Goal: Find contact information: Find contact information

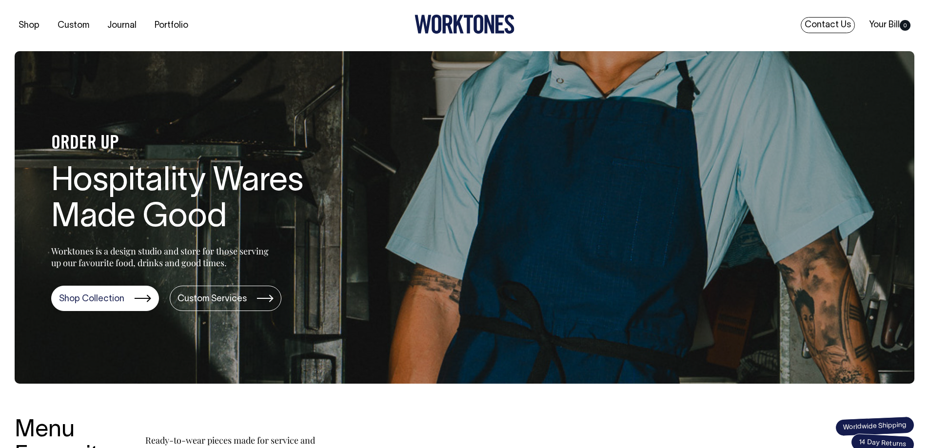
click at [835, 23] on link "Contact Us" at bounding box center [828, 25] width 54 height 16
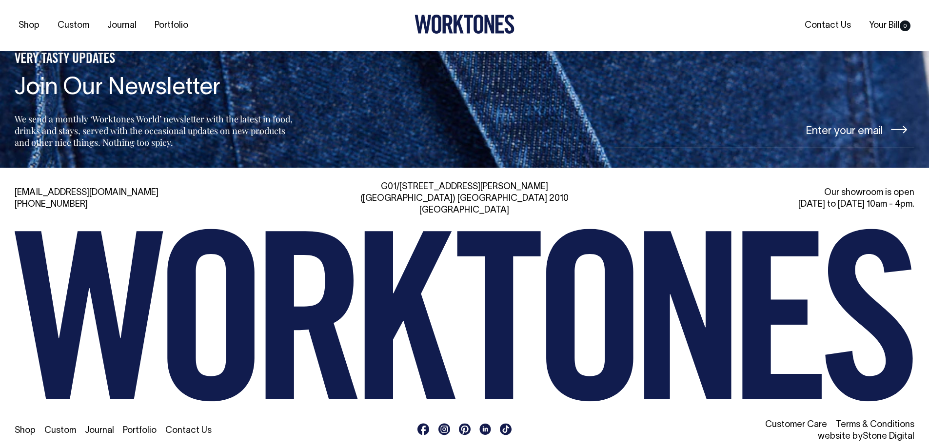
scroll to position [2339, 0]
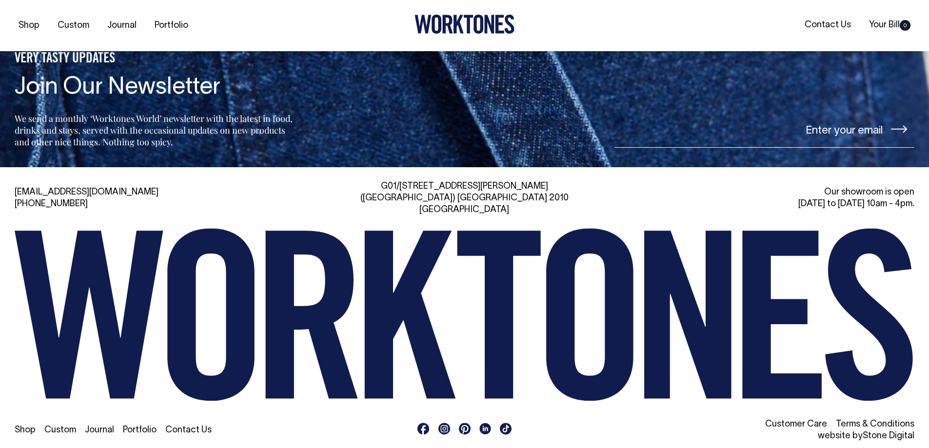
click at [194, 426] on link "Contact Us" at bounding box center [188, 430] width 46 height 8
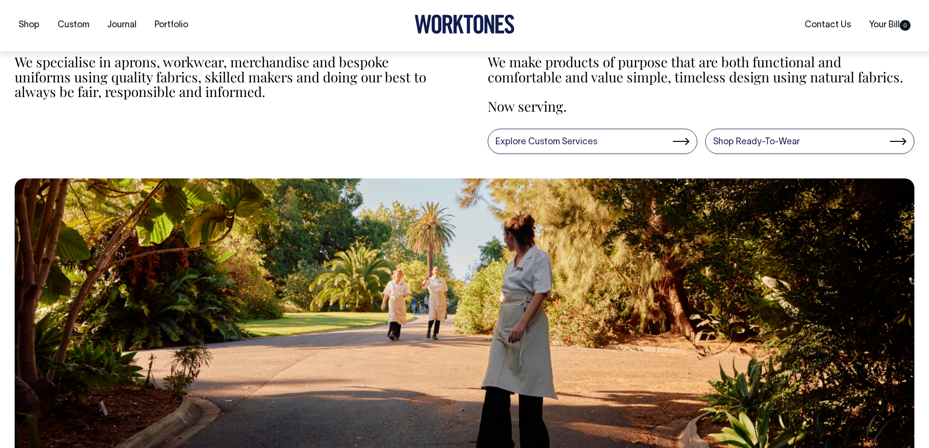
scroll to position [293, 0]
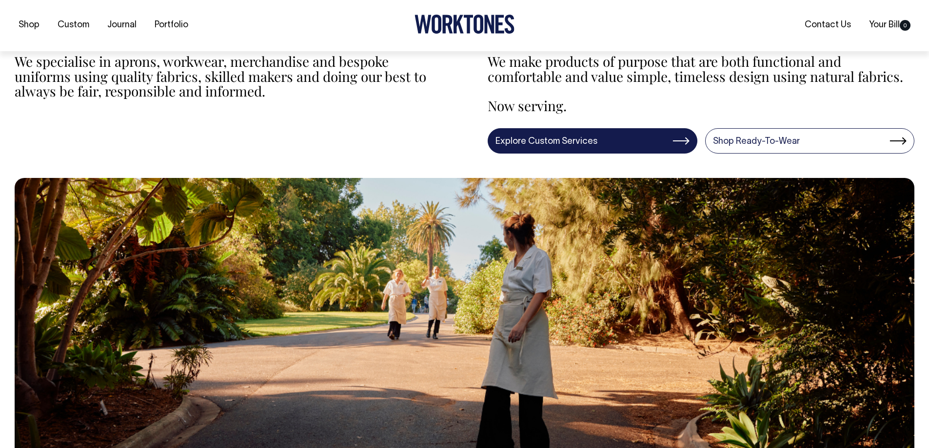
click at [664, 141] on link "Explore Custom Services" at bounding box center [593, 140] width 210 height 25
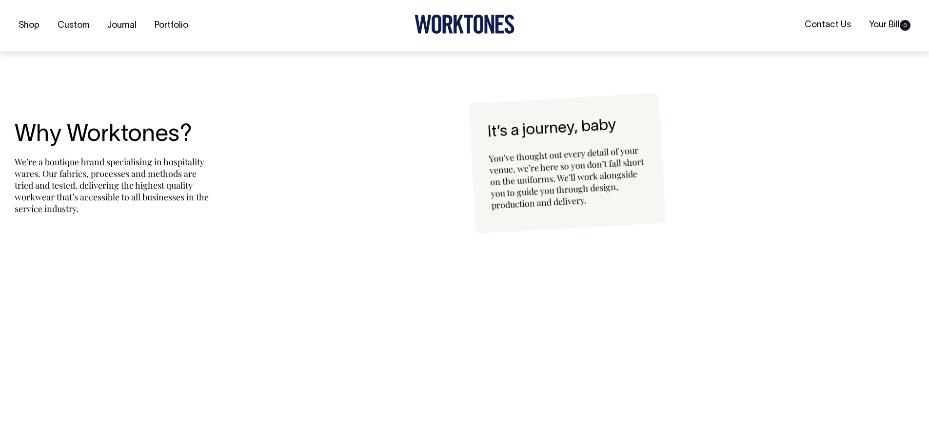
scroll to position [2244, 0]
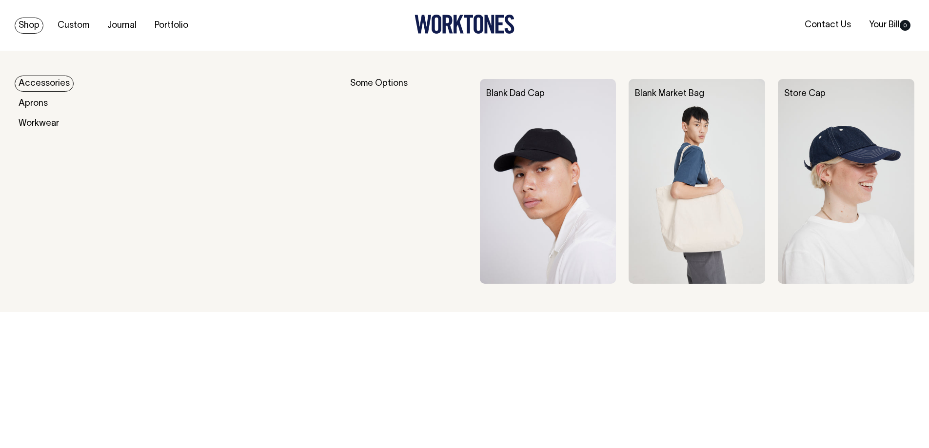
click at [28, 25] on link "Shop" at bounding box center [29, 26] width 29 height 16
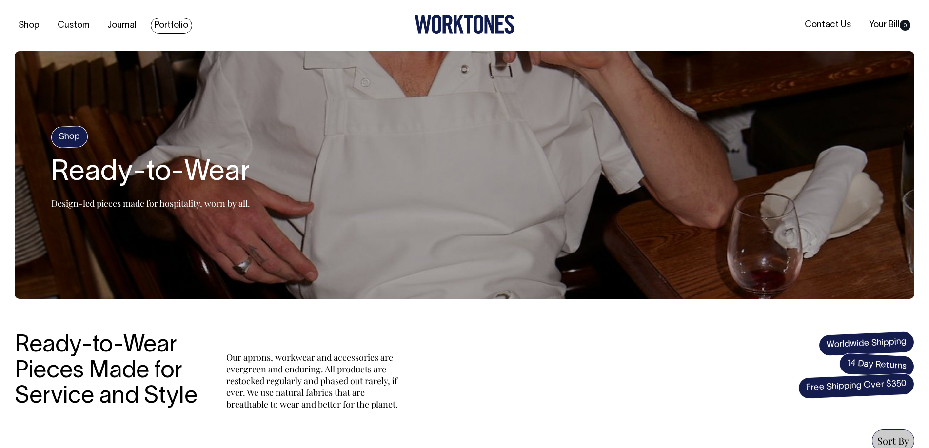
click at [182, 23] on link "Portfolio" at bounding box center [171, 26] width 41 height 16
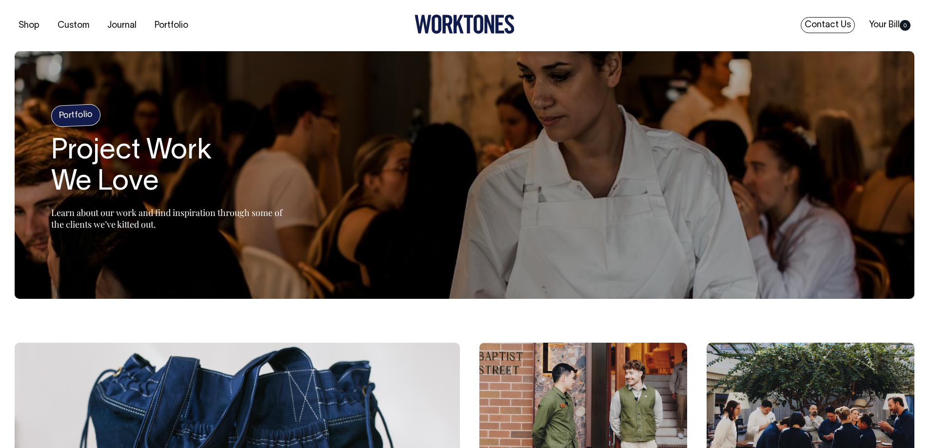
click at [842, 27] on link "Contact Us" at bounding box center [828, 25] width 54 height 16
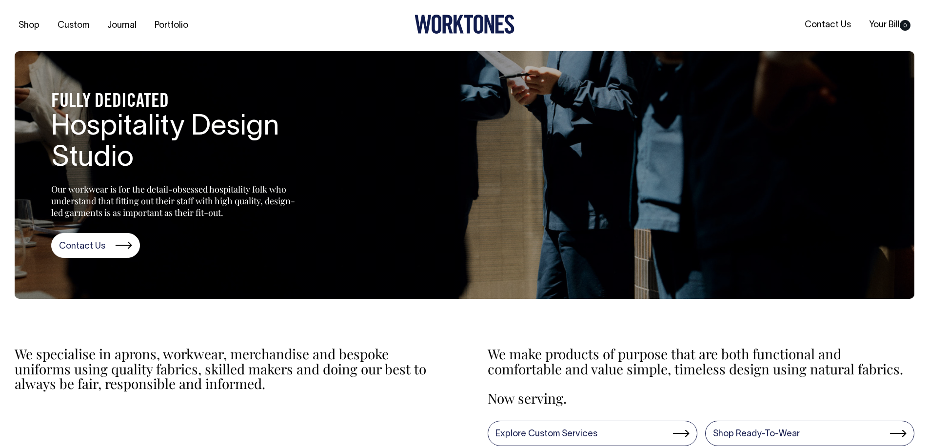
click at [91, 248] on link "Contact Us" at bounding box center [95, 245] width 89 height 25
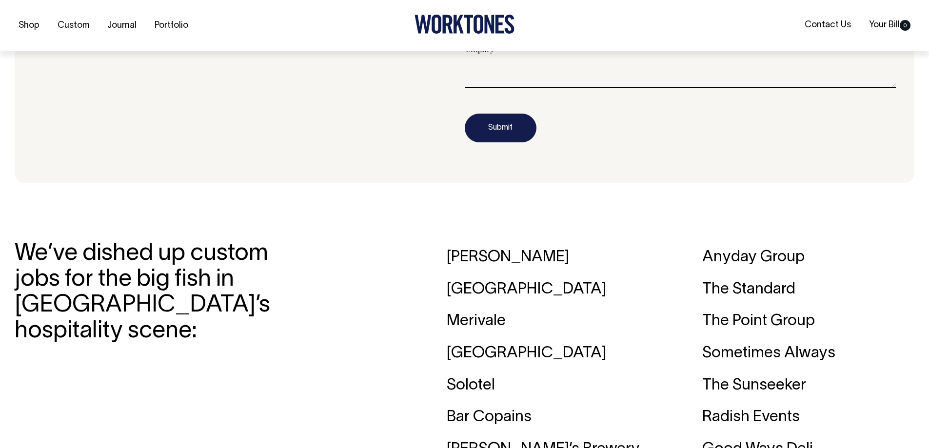
scroll to position [1364, 0]
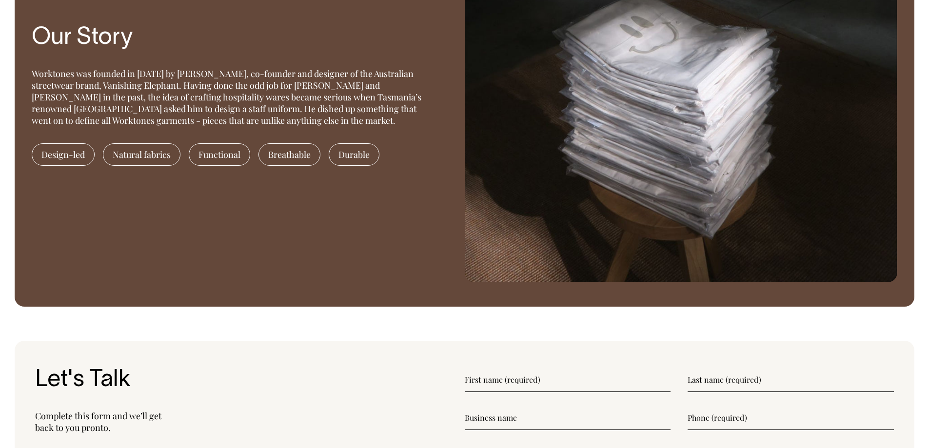
click at [545, 378] on input"] "text" at bounding box center [568, 380] width 206 height 24
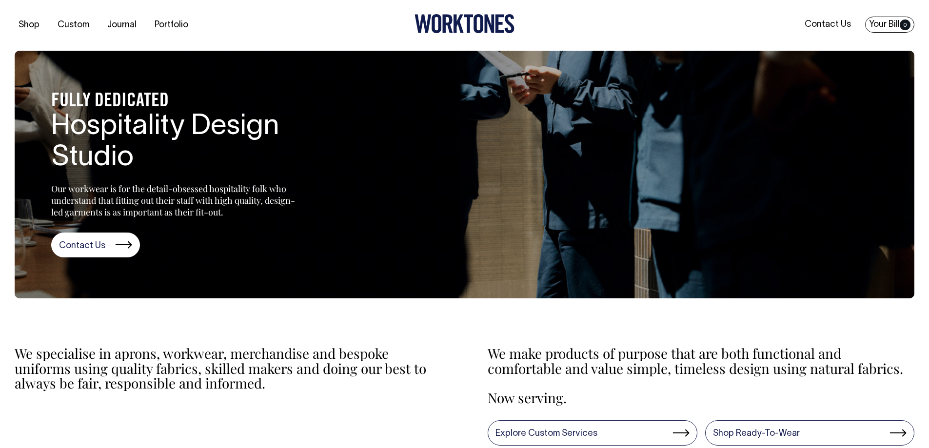
scroll to position [0, 0]
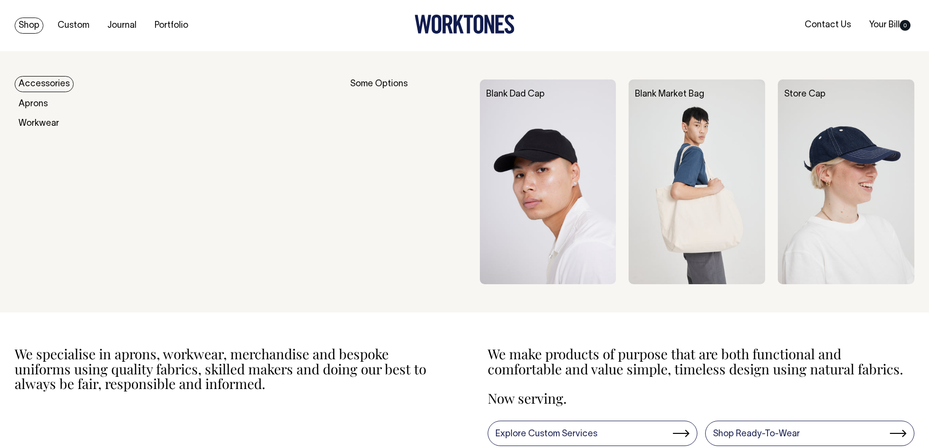
click at [34, 26] on link "Shop" at bounding box center [29, 26] width 29 height 16
